Goal: Task Accomplishment & Management: Use online tool/utility

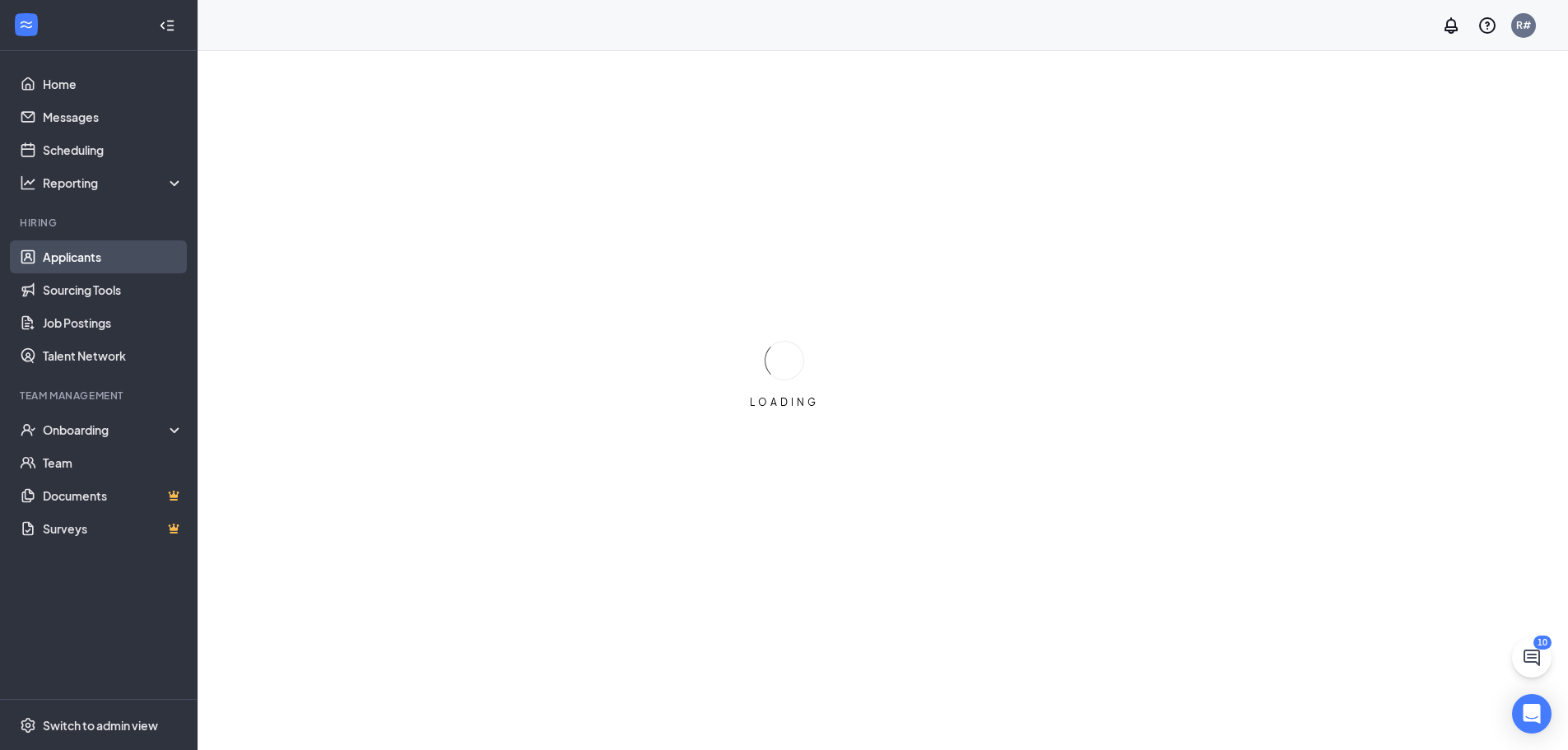
click at [79, 259] on link "Applicants" at bounding box center [113, 256] width 140 height 33
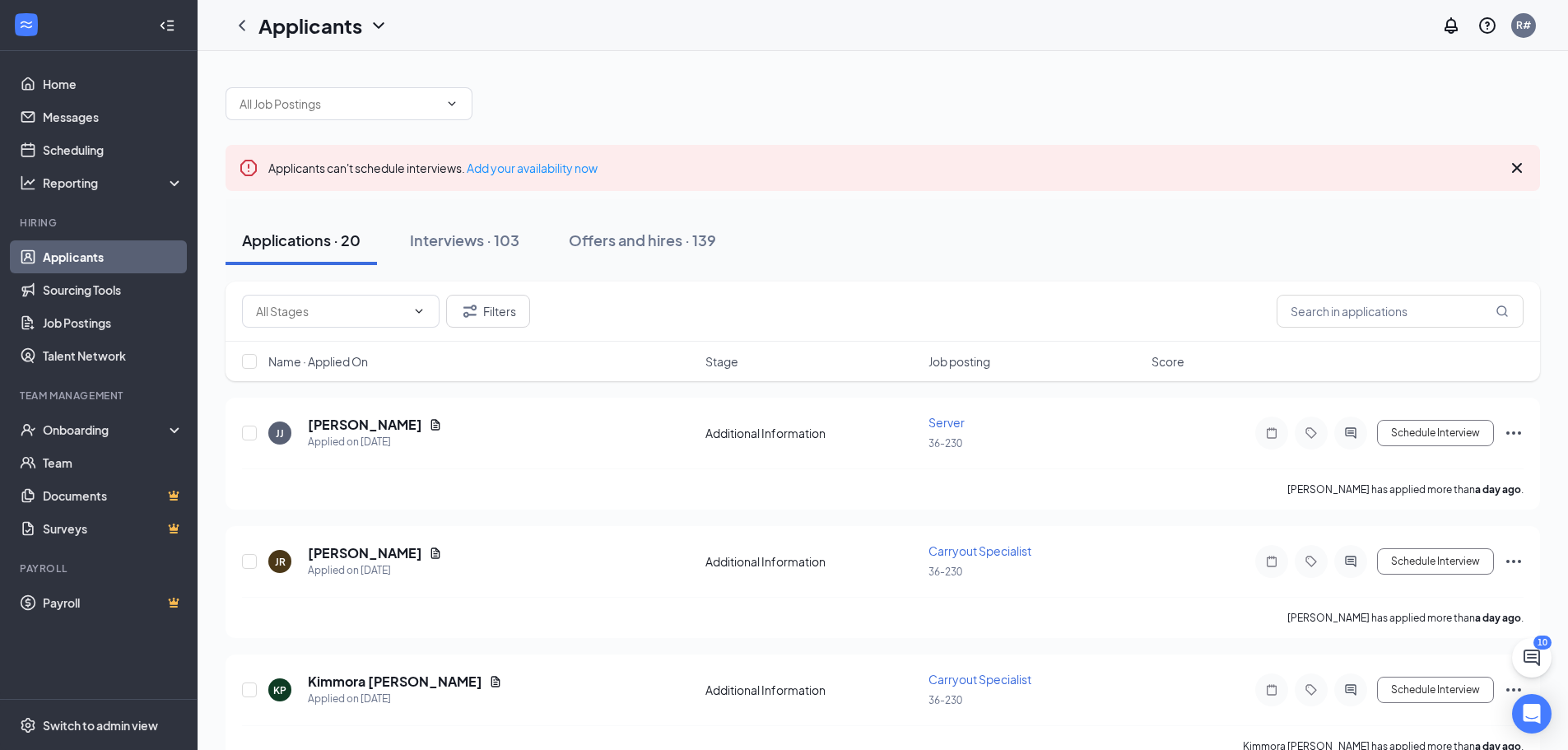
click at [1512, 167] on icon "Cross" at bounding box center [1517, 167] width 20 height 20
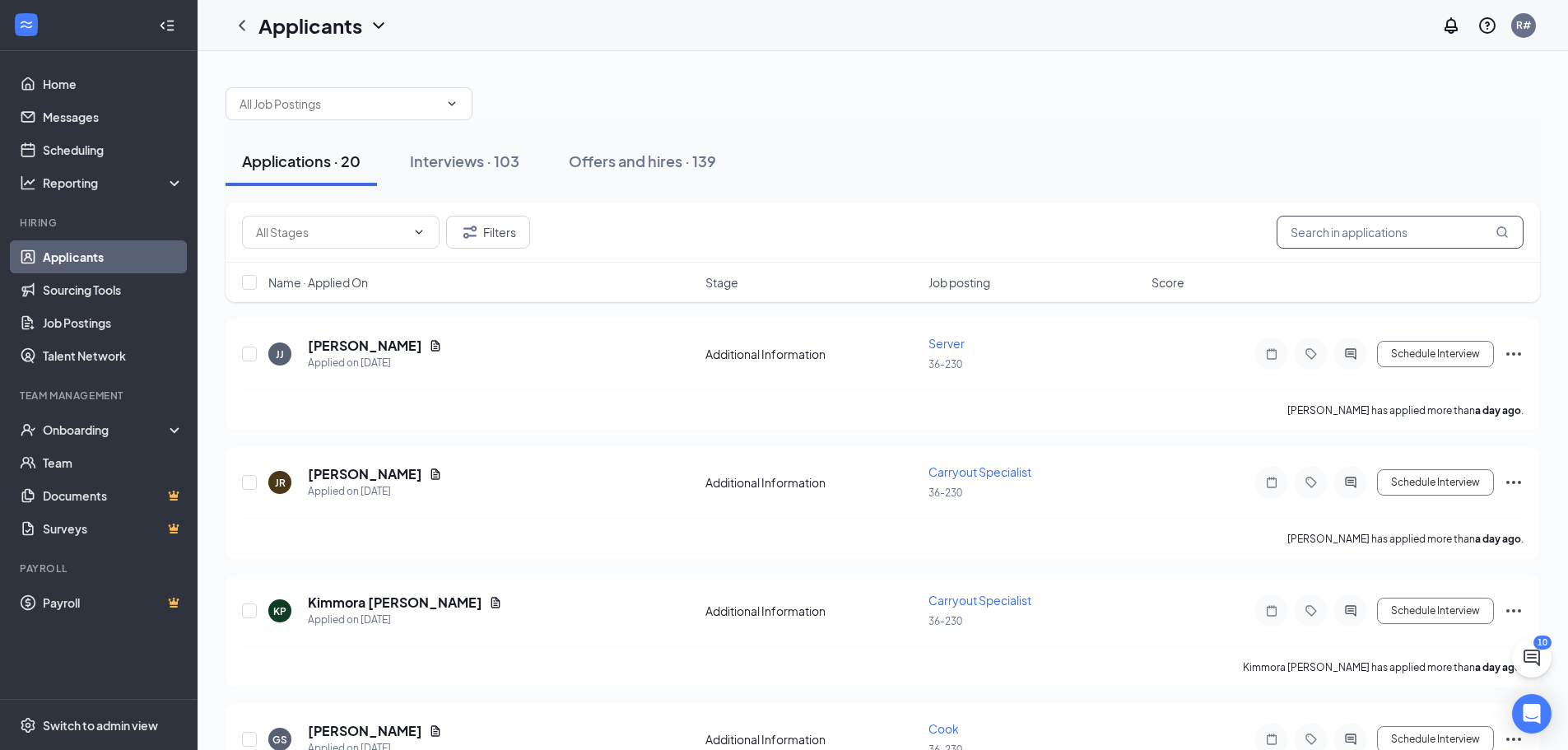
click at [1373, 232] on input "text" at bounding box center [1401, 232] width 247 height 33
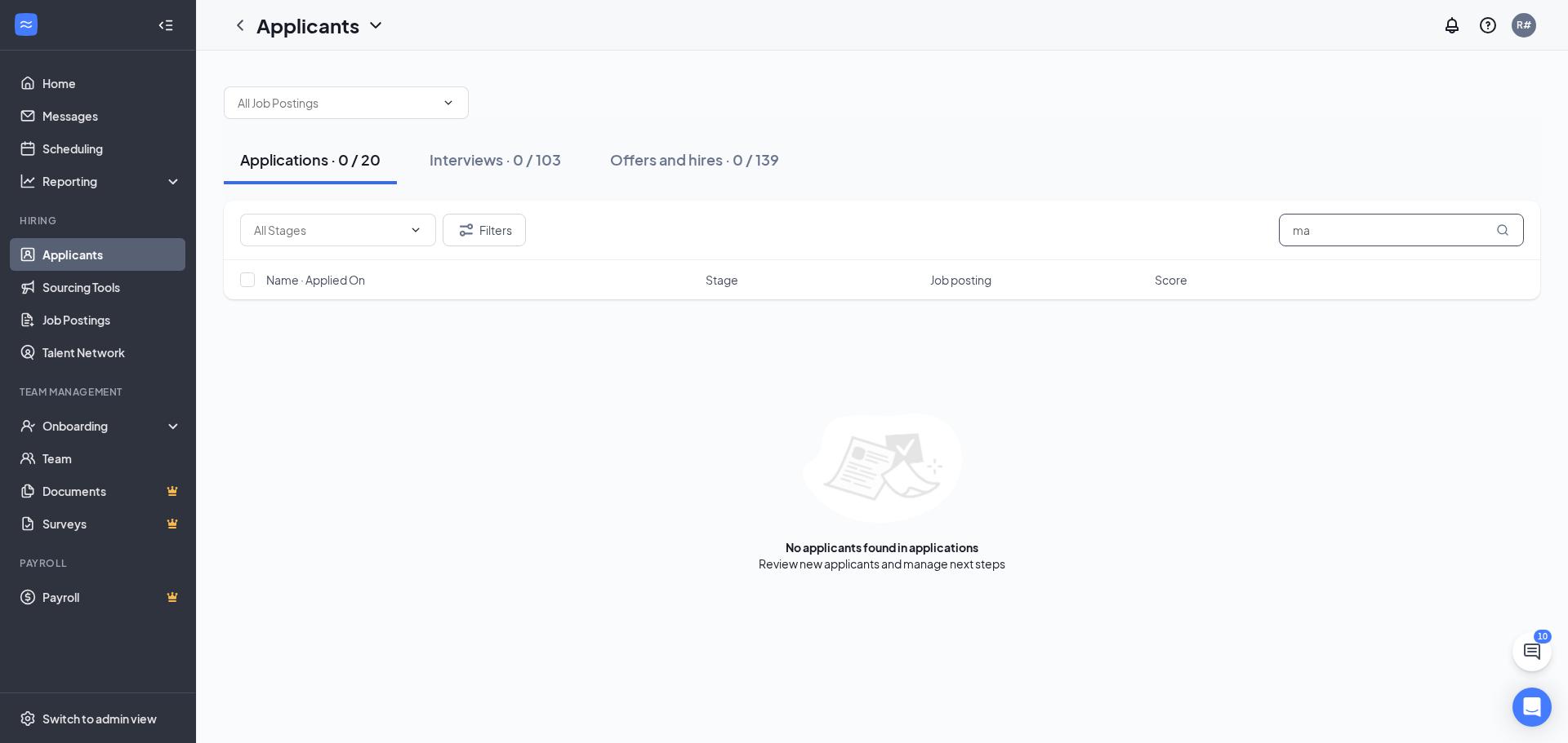
type input "m"
type input "p"
